Goal: Information Seeking & Learning: Learn about a topic

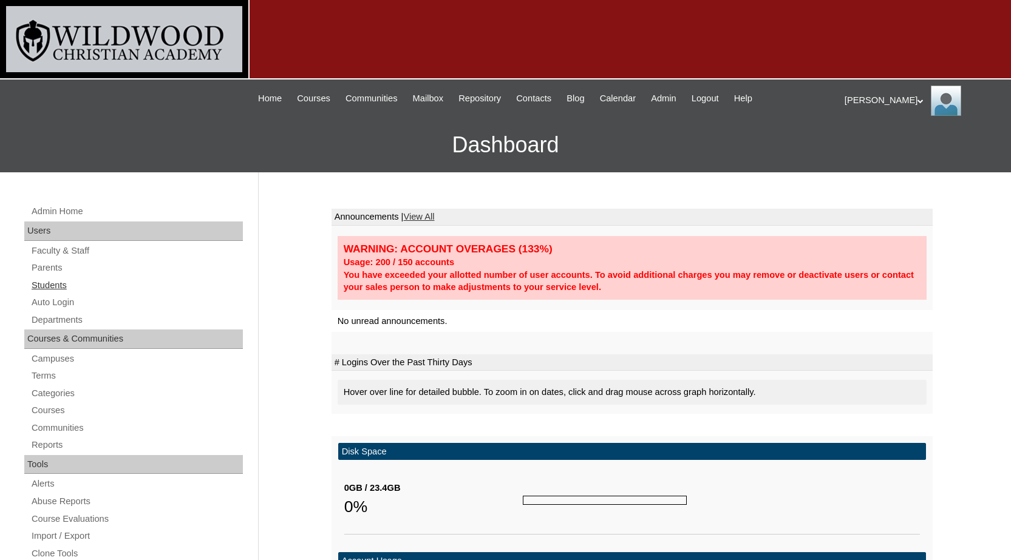
click at [55, 288] on link "Students" at bounding box center [136, 285] width 212 height 15
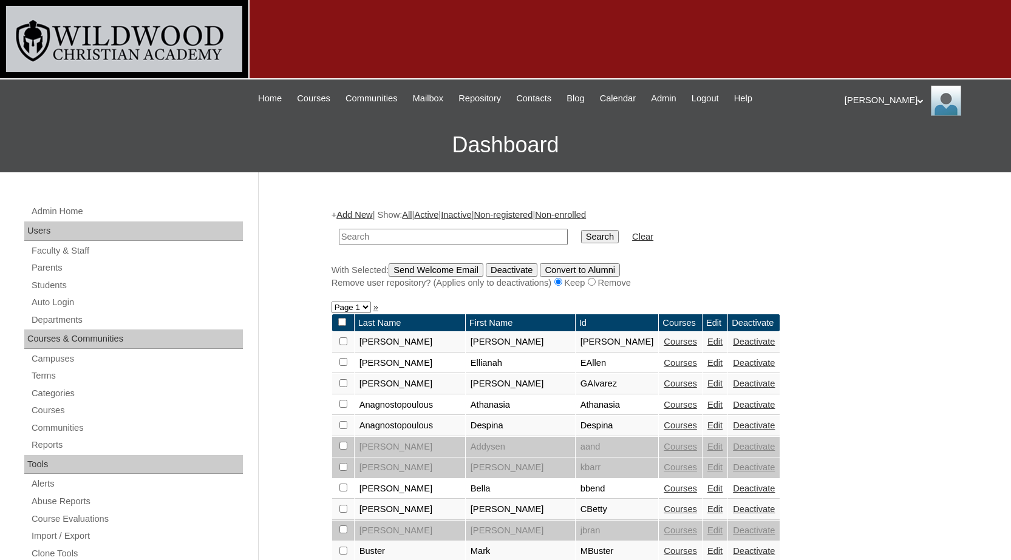
click at [439, 240] on input "text" at bounding box center [453, 237] width 229 height 16
type input "mar"
click at [581, 230] on input "Search" at bounding box center [600, 236] width 38 height 13
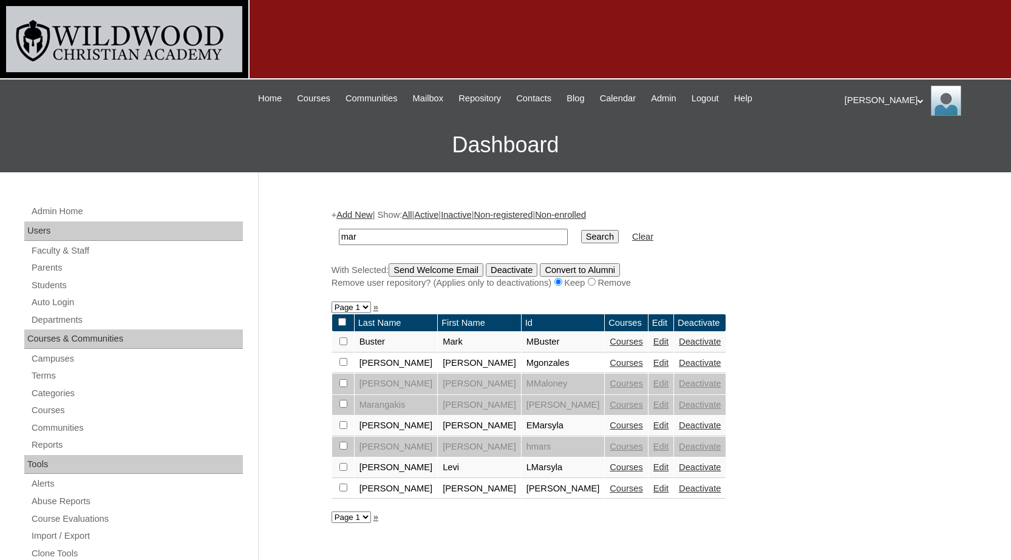
click at [609, 467] on link "Courses" at bounding box center [625, 468] width 33 height 10
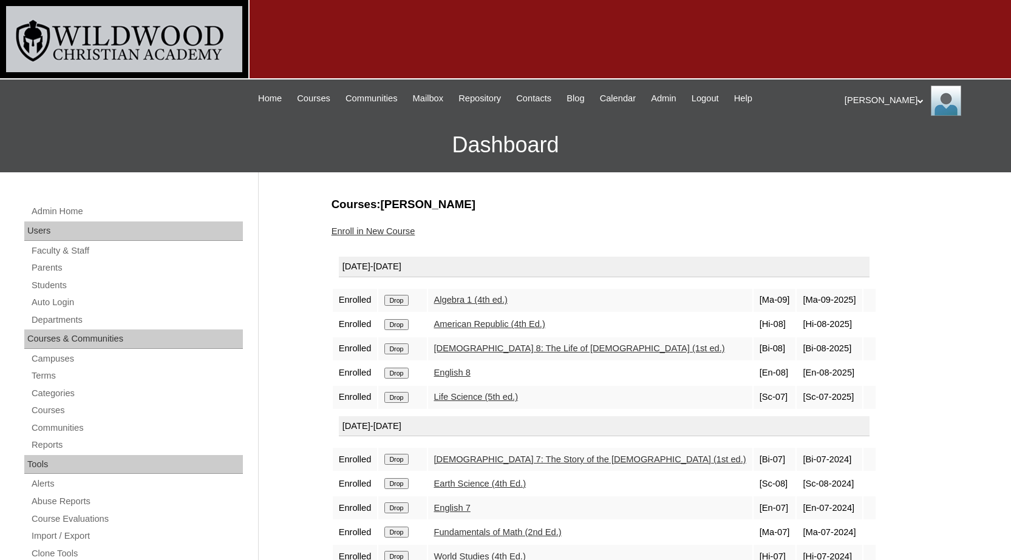
click at [466, 325] on link "American Republic (4th Ed.)" at bounding box center [489, 324] width 111 height 10
click at [463, 373] on link "English 8" at bounding box center [452, 373] width 36 height 10
